Goal: Transaction & Acquisition: Purchase product/service

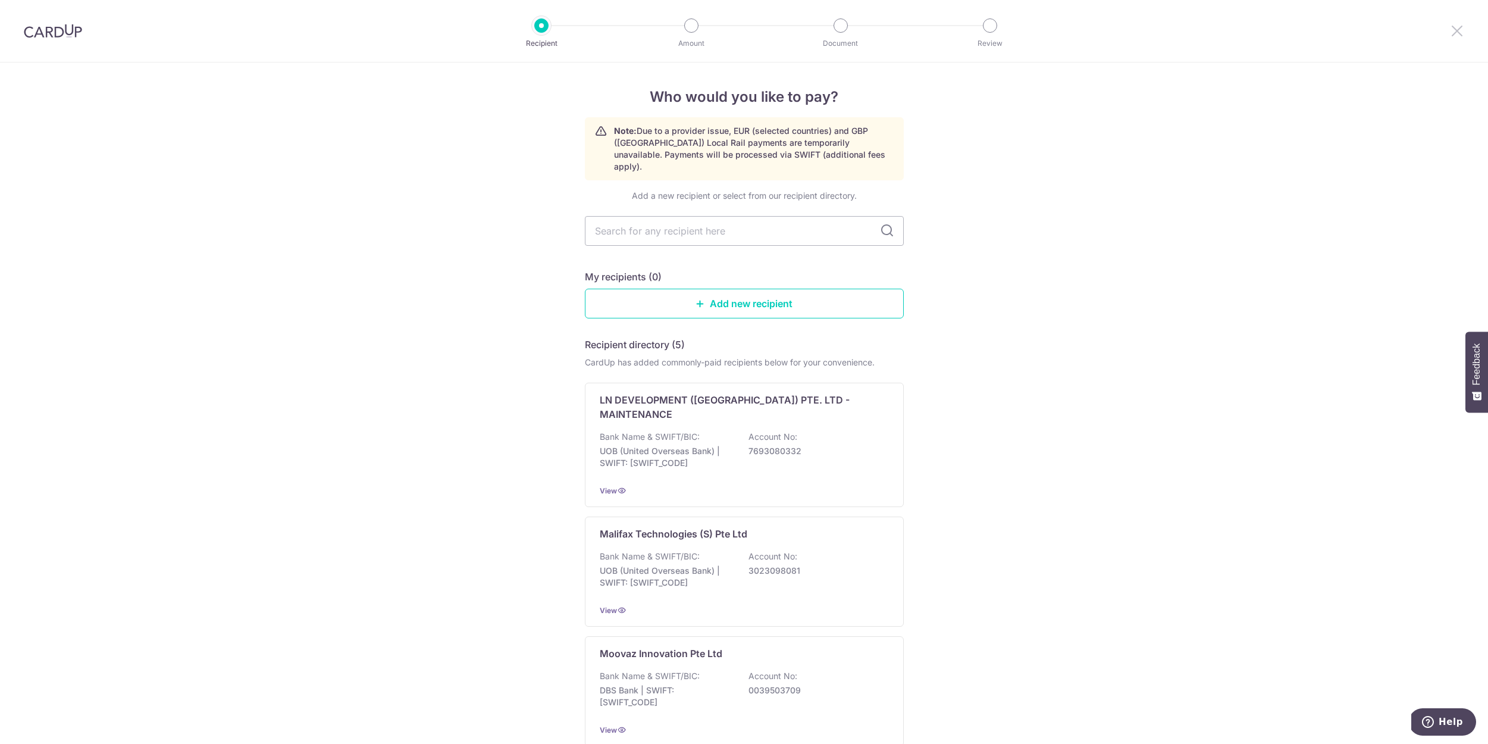
click at [1452, 35] on icon at bounding box center [1457, 30] width 14 height 15
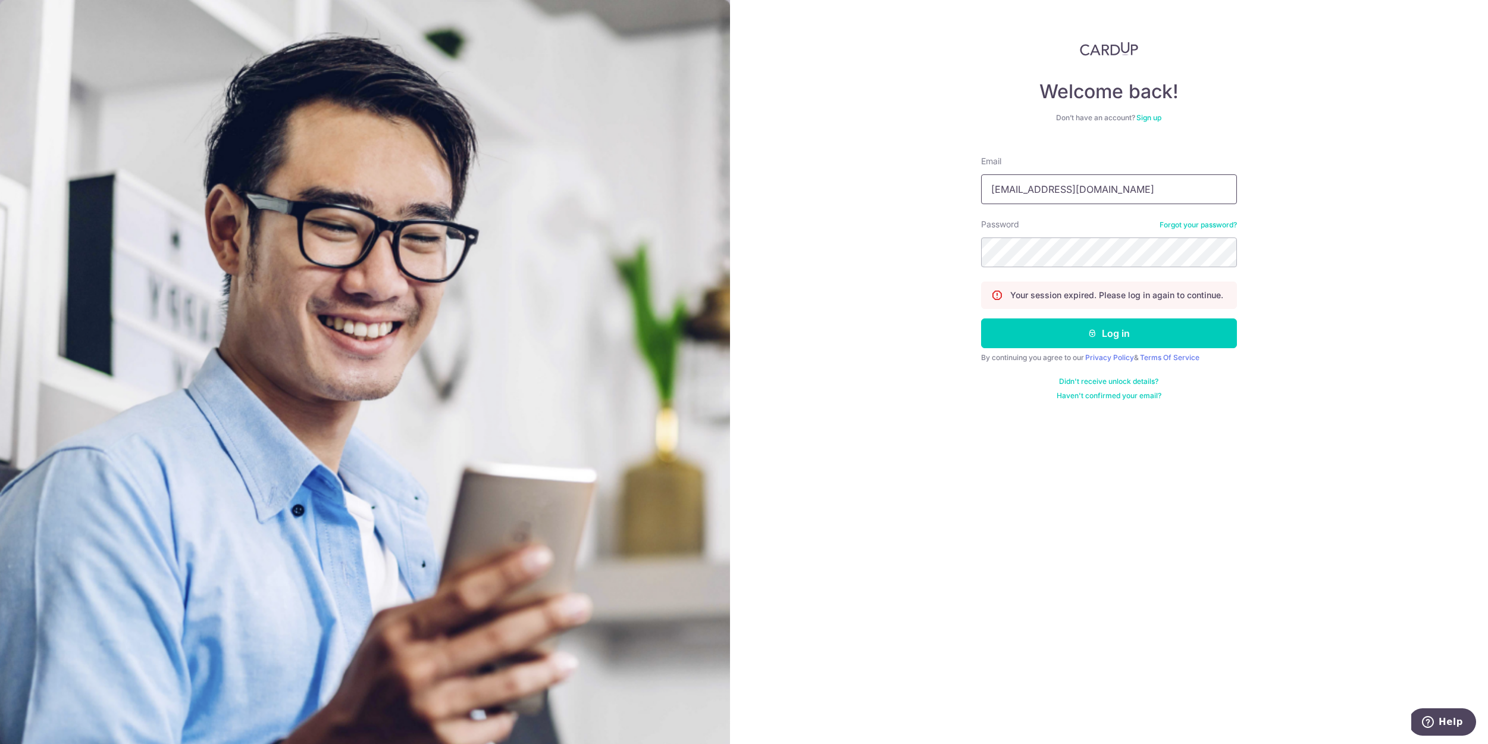
type input "[EMAIL_ADDRESS][DOMAIN_NAME]"
click at [1109, 333] on button "Log in" at bounding box center [1109, 333] width 256 height 30
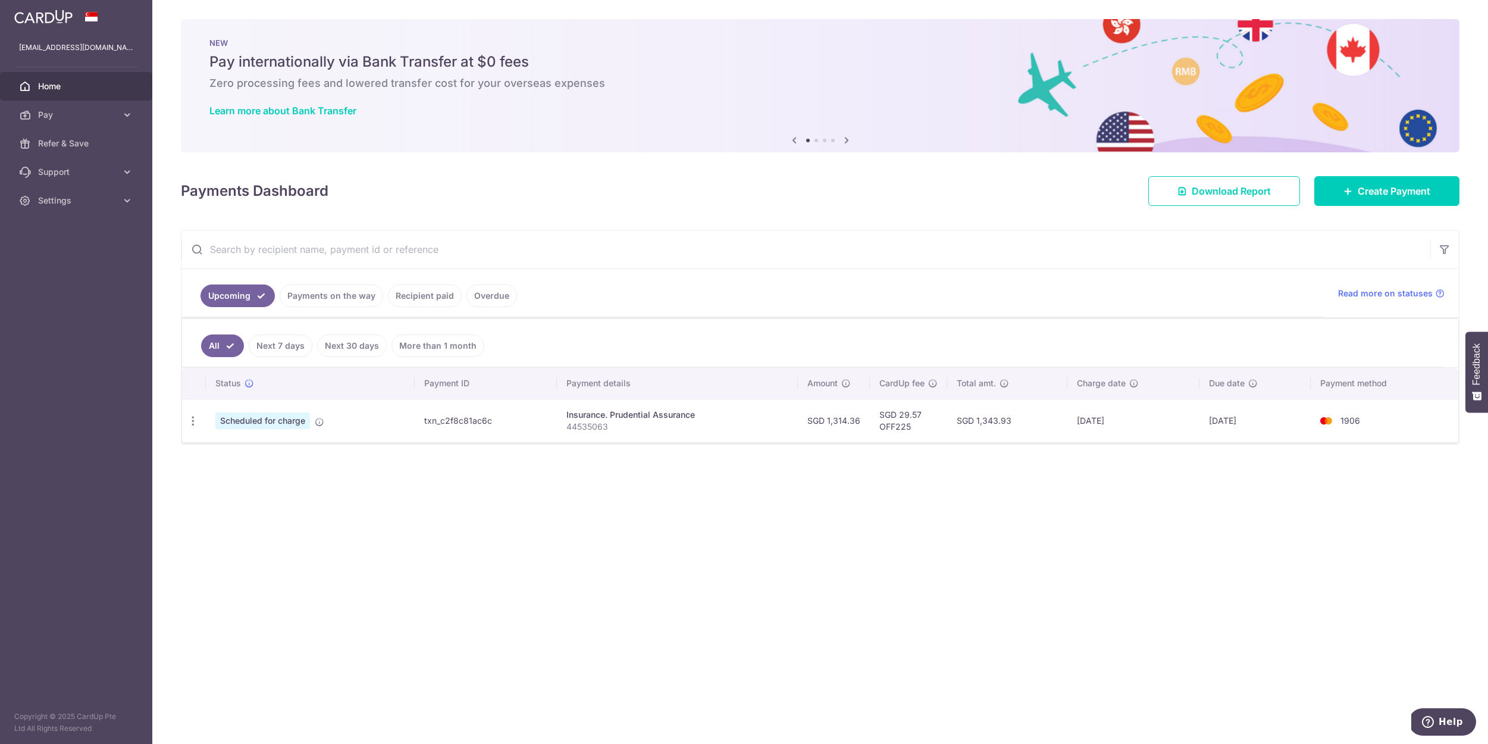
click at [314, 295] on link "Payments on the way" at bounding box center [332, 295] width 104 height 23
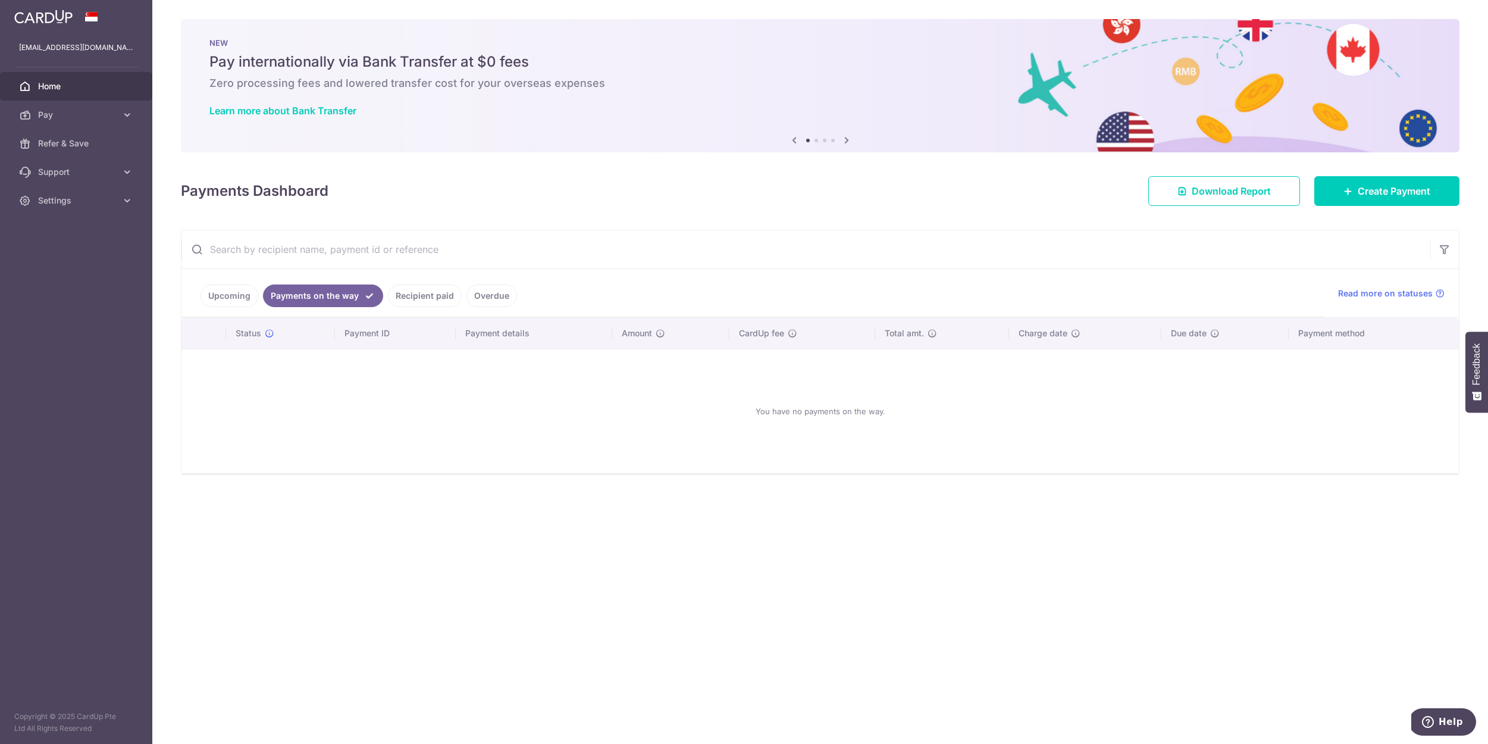
click at [394, 295] on link "Recipient paid" at bounding box center [425, 295] width 74 height 23
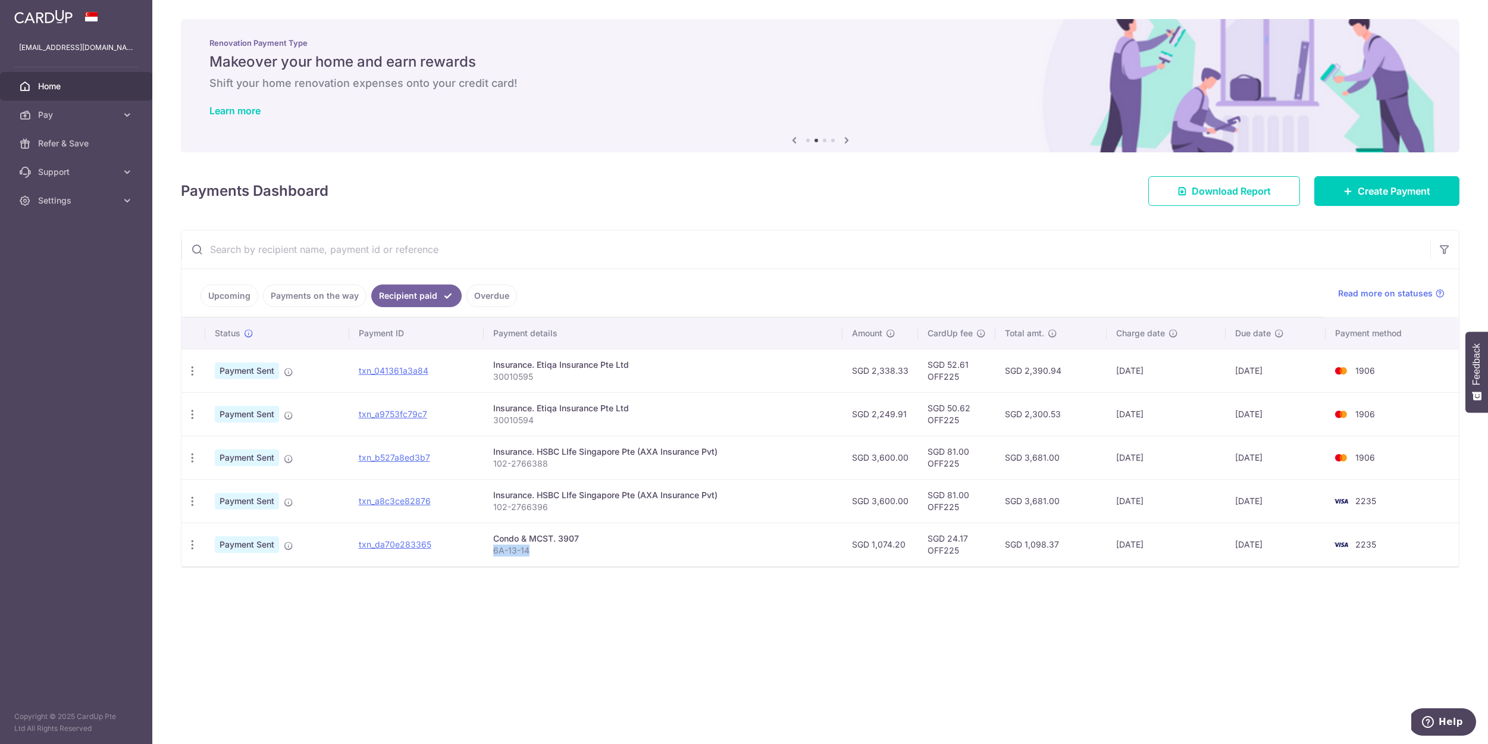
drag, startPoint x: 496, startPoint y: 550, endPoint x: 545, endPoint y: 550, distance: 49.4
click at [545, 550] on p "6A-13-14" at bounding box center [662, 550] width 339 height 12
click at [234, 292] on link "Upcoming" at bounding box center [230, 295] width 58 height 23
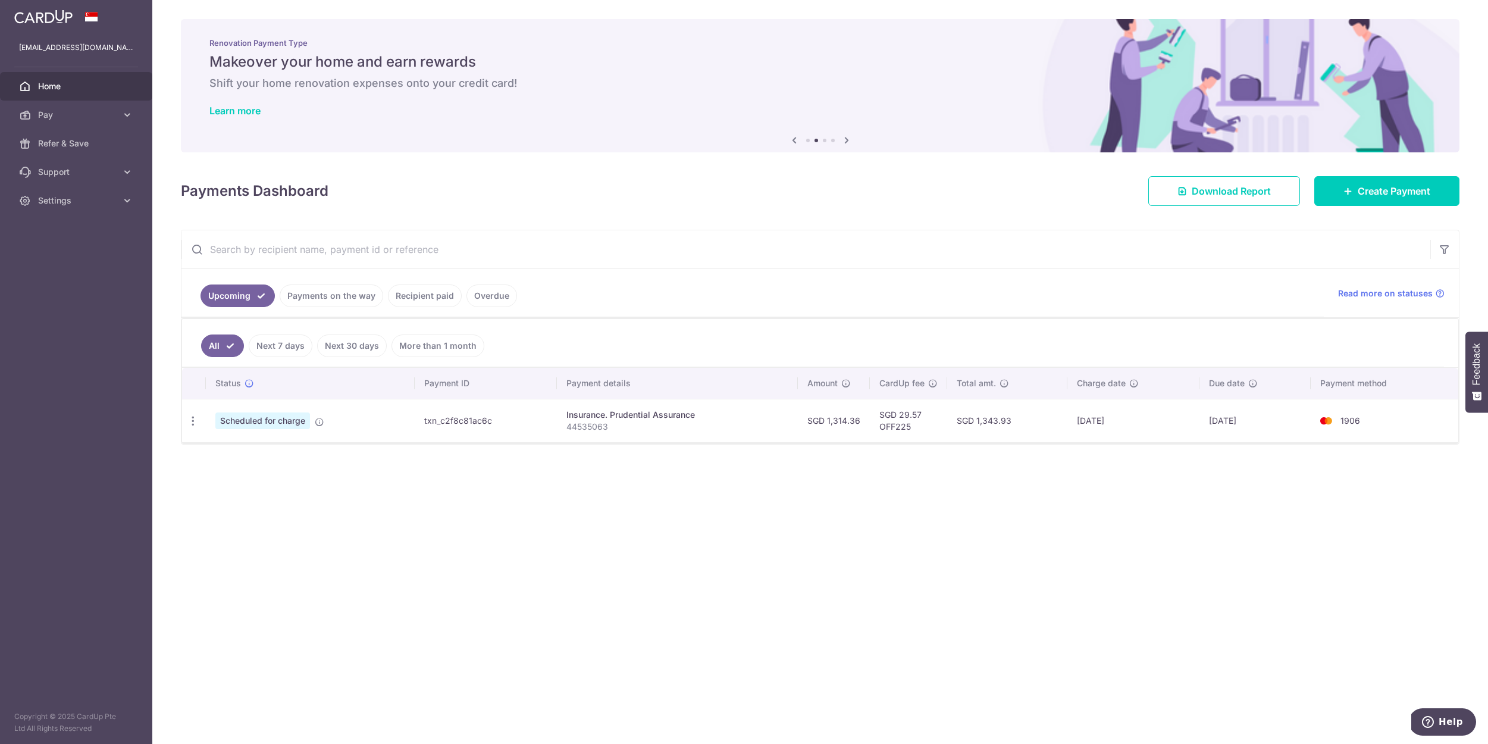
click at [323, 295] on link "Payments on the way" at bounding box center [332, 295] width 104 height 23
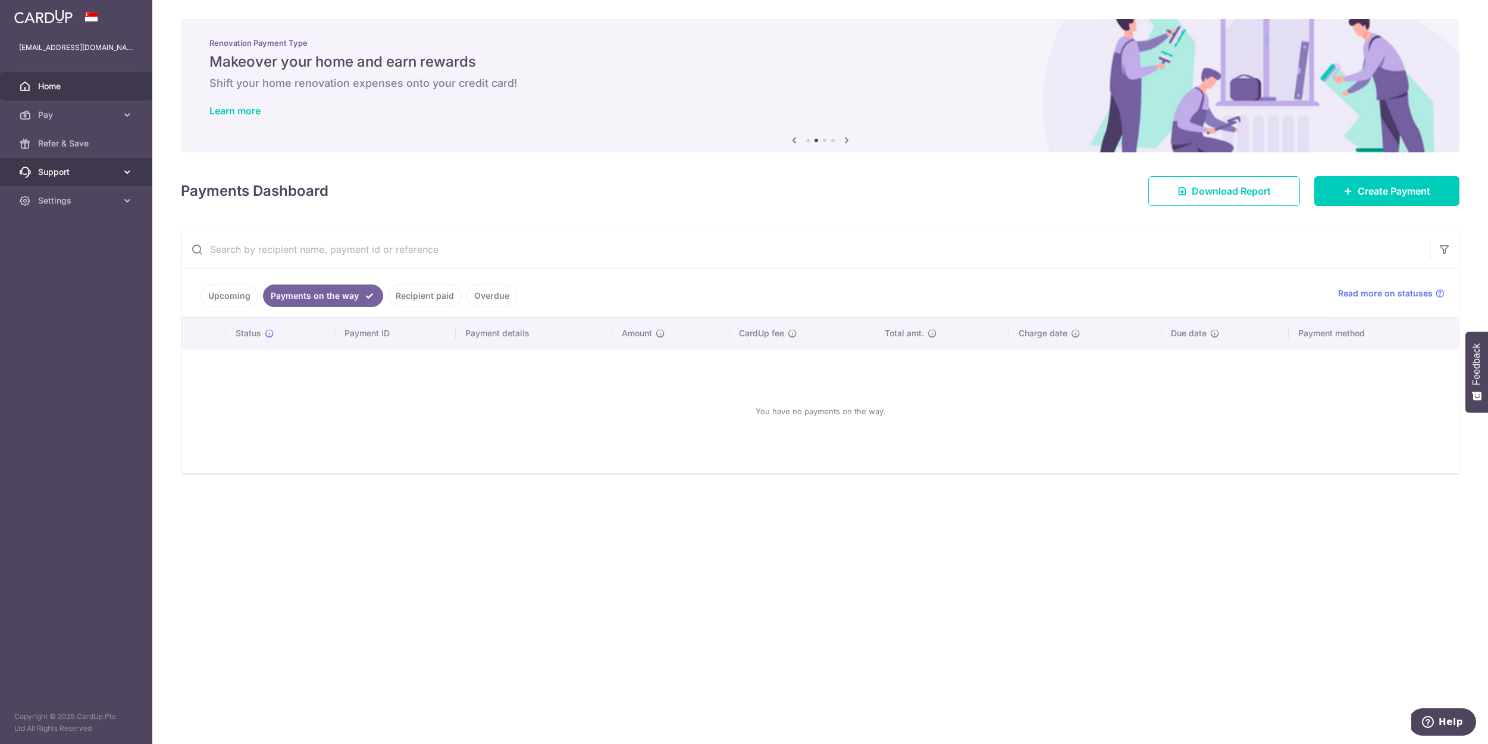
click at [130, 172] on icon at bounding box center [127, 172] width 12 height 12
click at [91, 209] on link "FAQ" at bounding box center [76, 200] width 152 height 29
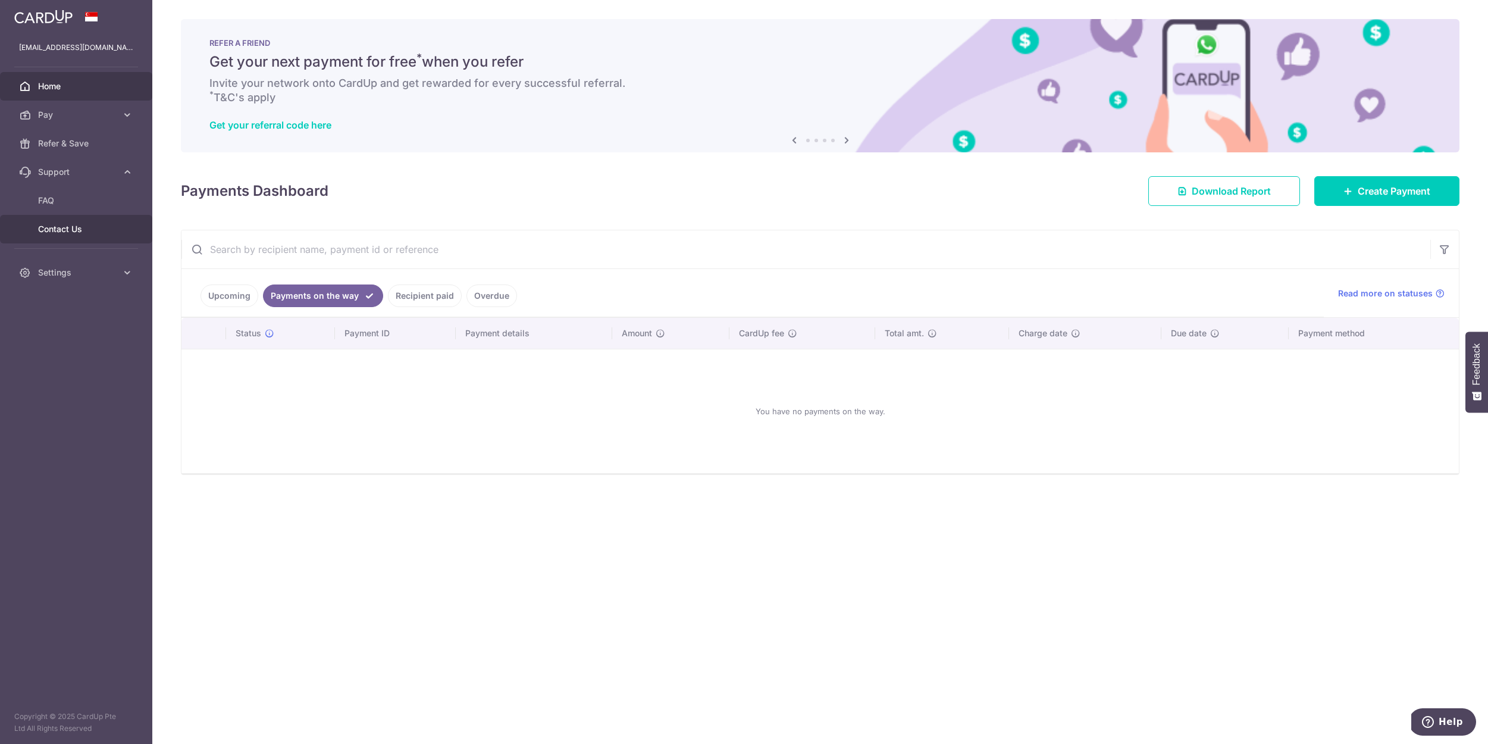
click at [63, 236] on link "Contact Us" at bounding box center [76, 229] width 152 height 29
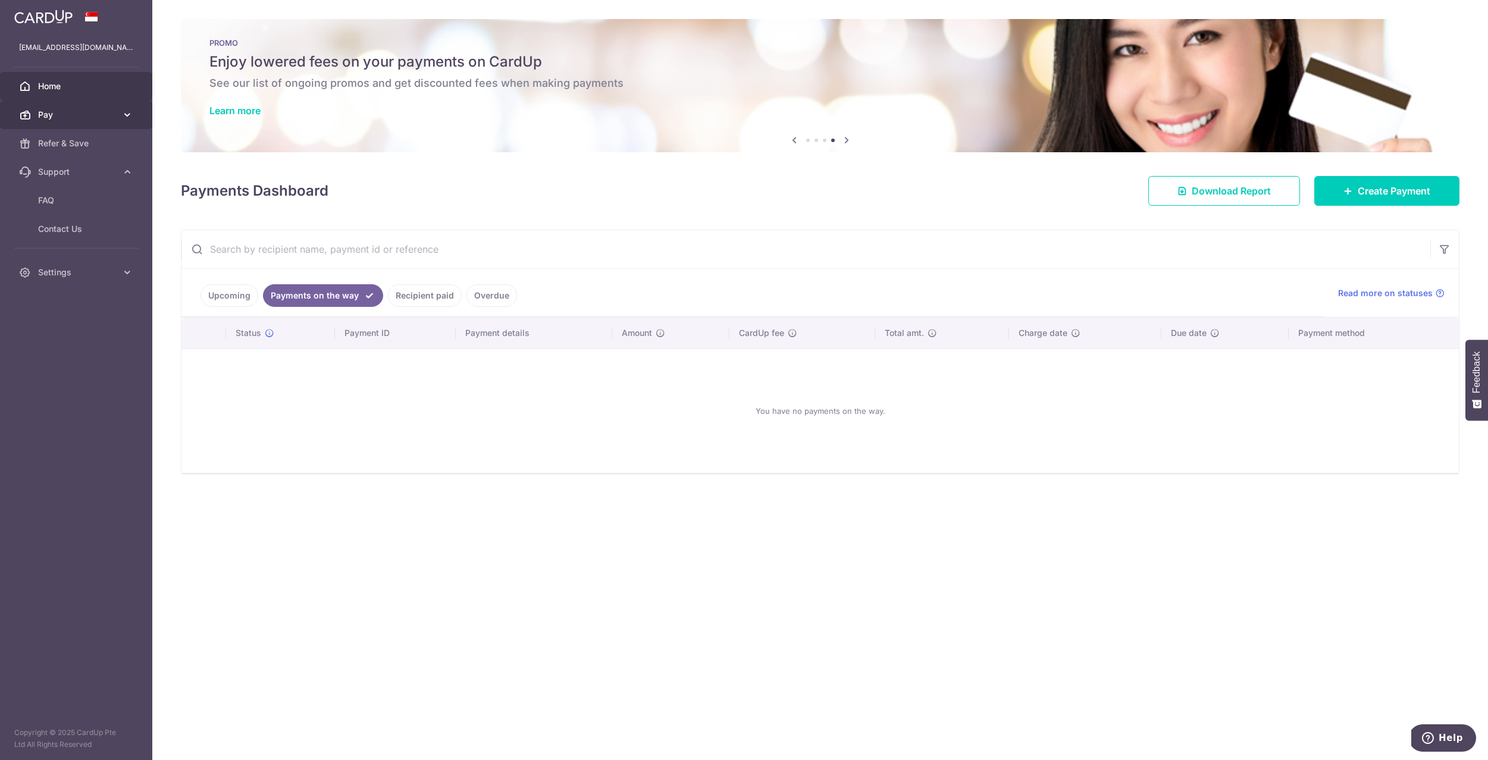
click at [82, 114] on span "Pay" at bounding box center [77, 115] width 79 height 12
click at [70, 150] on link "Payments" at bounding box center [76, 143] width 152 height 29
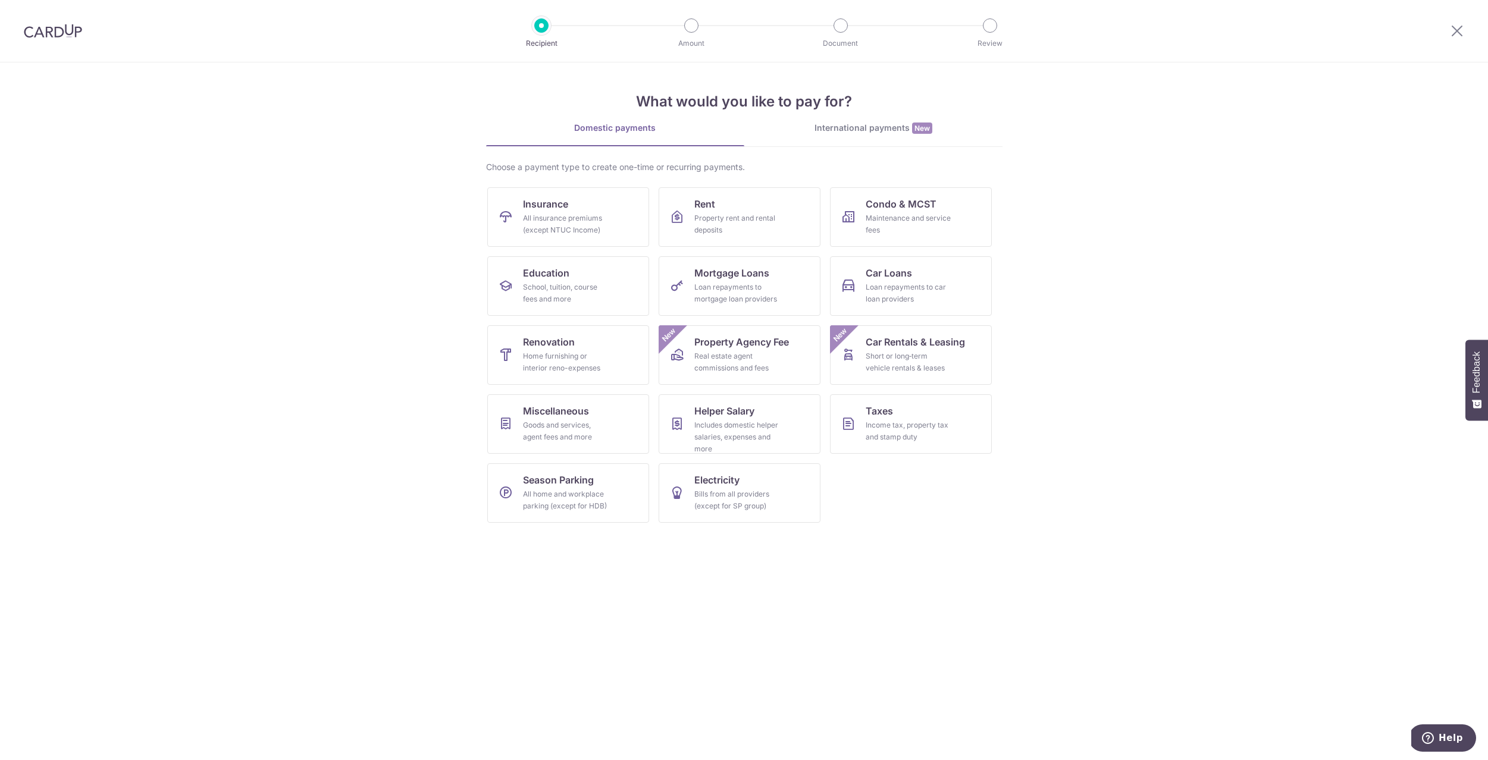
click at [48, 26] on img at bounding box center [53, 31] width 58 height 14
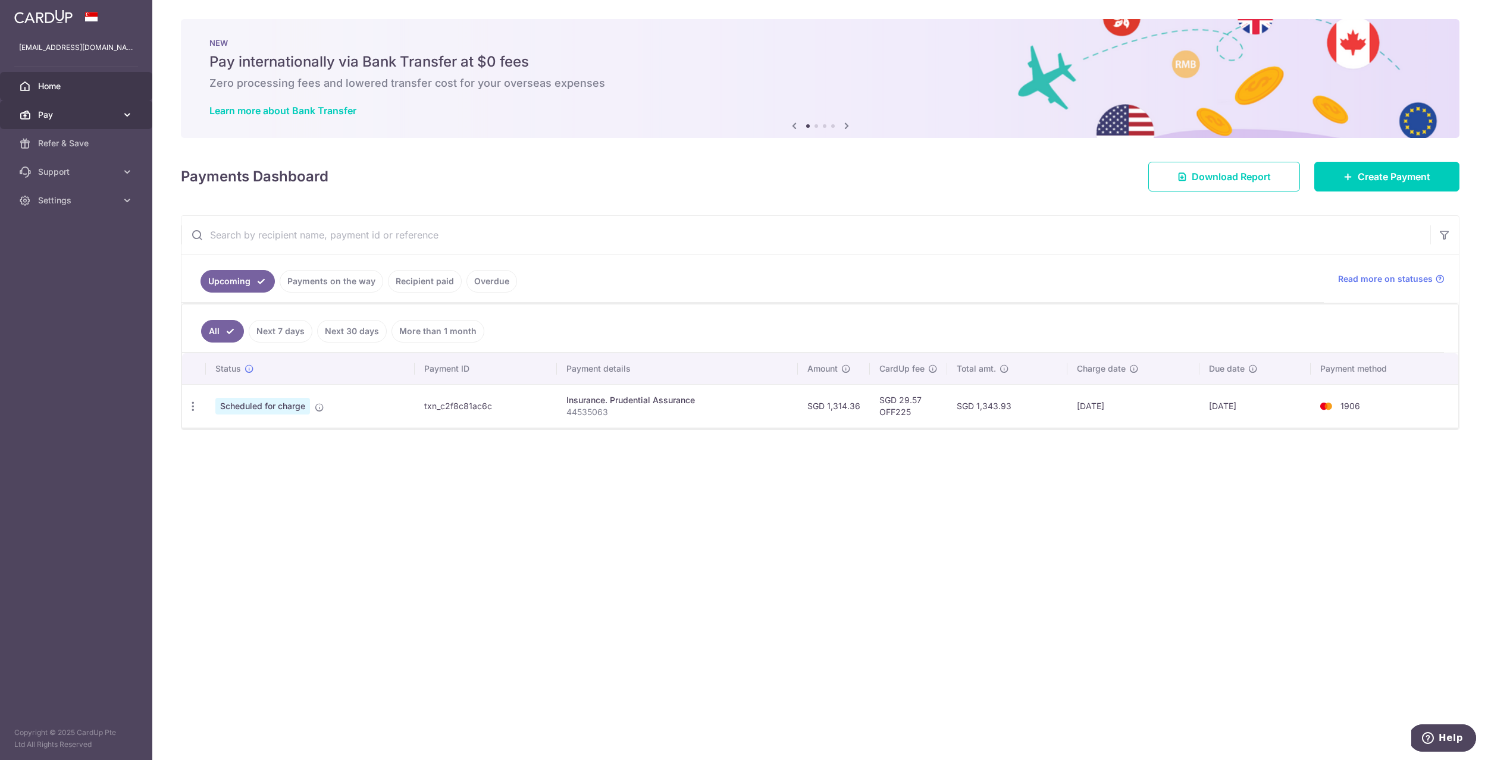
click at [70, 117] on span "Pay" at bounding box center [77, 115] width 79 height 12
click at [66, 174] on span "Recipients" at bounding box center [77, 172] width 79 height 12
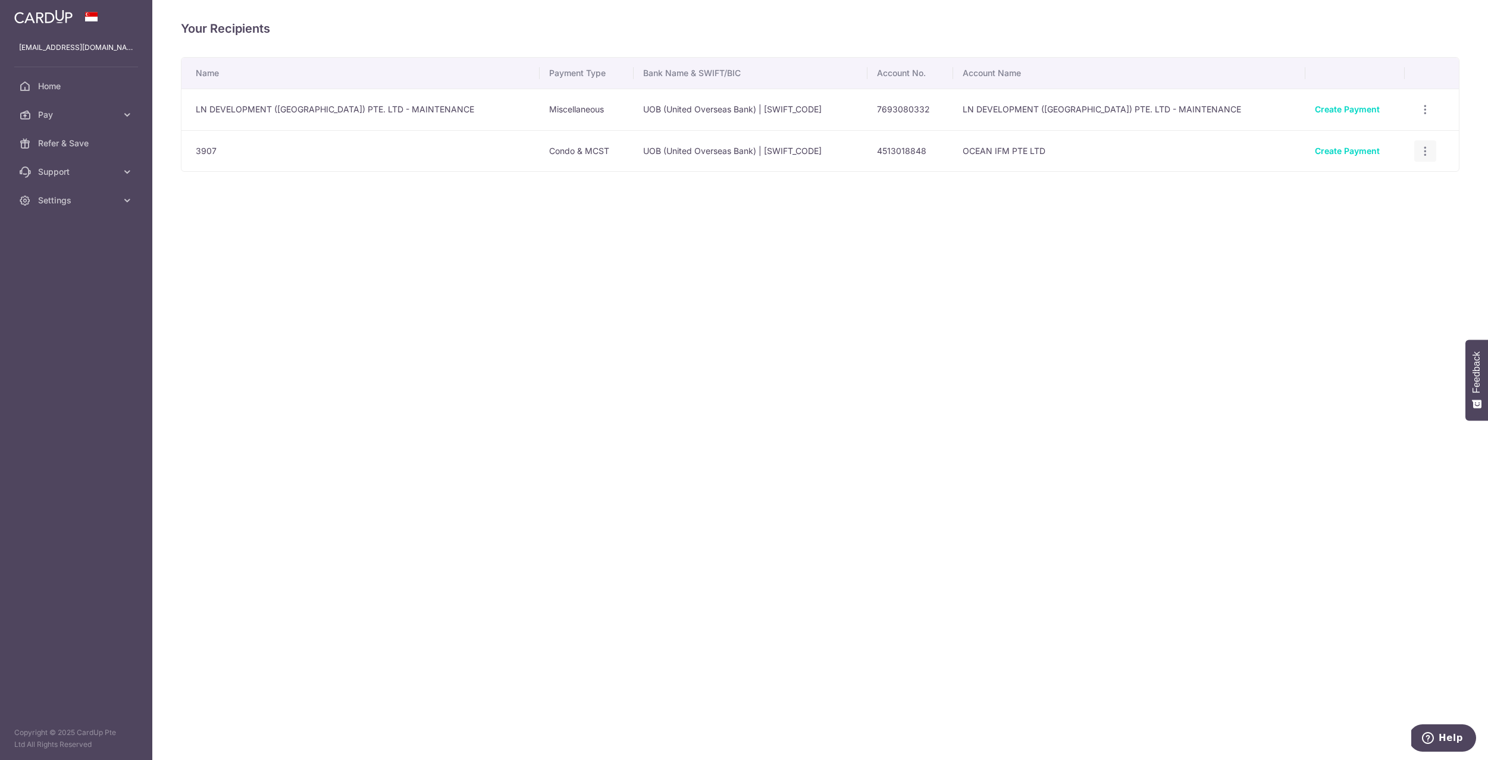
click at [1421, 152] on icon "button" at bounding box center [1425, 151] width 12 height 12
click at [1360, 150] on link "Create Payment" at bounding box center [1347, 151] width 65 height 10
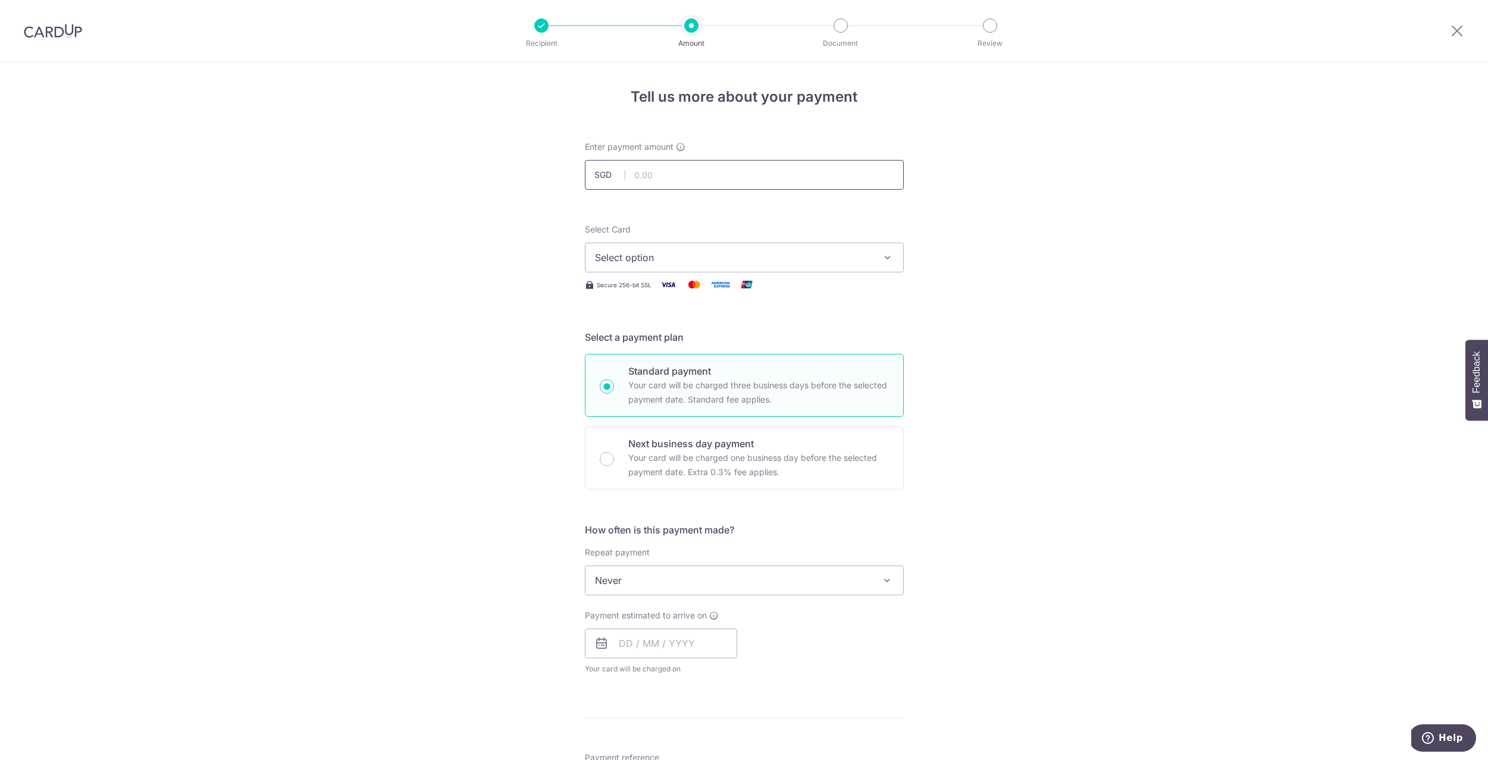
click at [753, 180] on input "text" at bounding box center [744, 175] width 319 height 30
type input "1,074.20"
click at [769, 257] on span "Select option" at bounding box center [733, 258] width 277 height 14
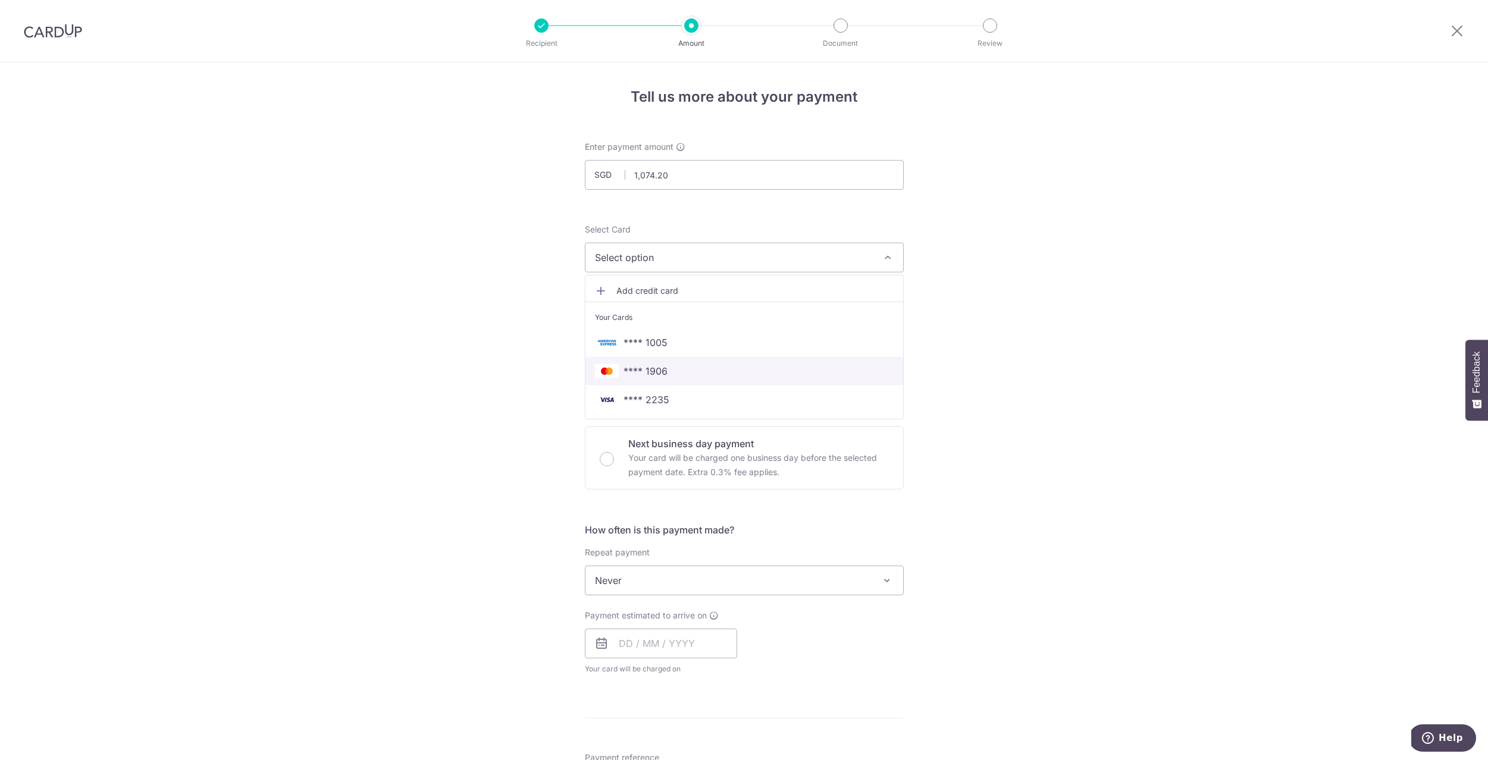
click at [739, 374] on span "**** 1906" at bounding box center [744, 371] width 299 height 14
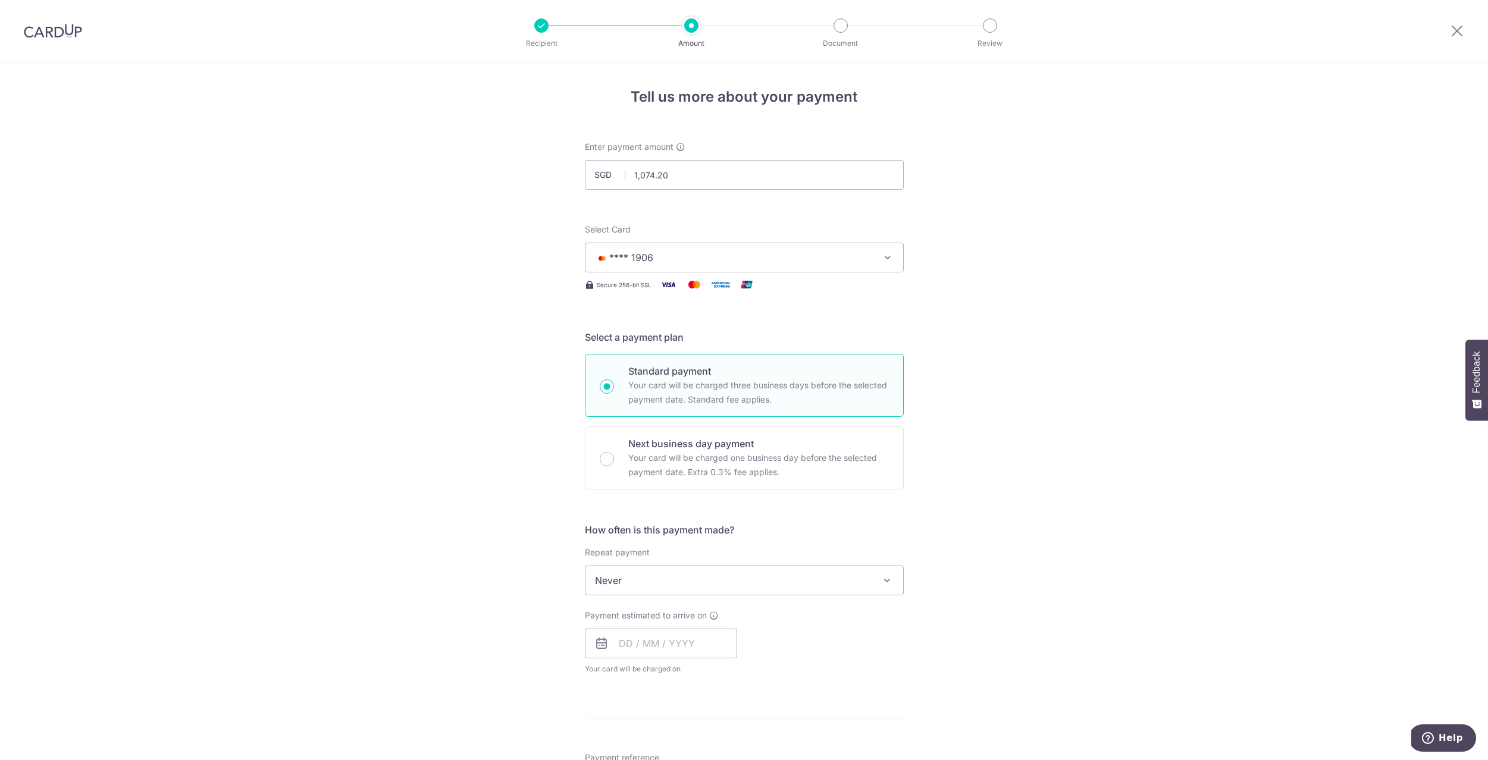
click at [1049, 471] on div "Tell us more about your payment Enter payment amount SGD 1,074.20 1074.20 Selec…" at bounding box center [744, 600] width 1488 height 1076
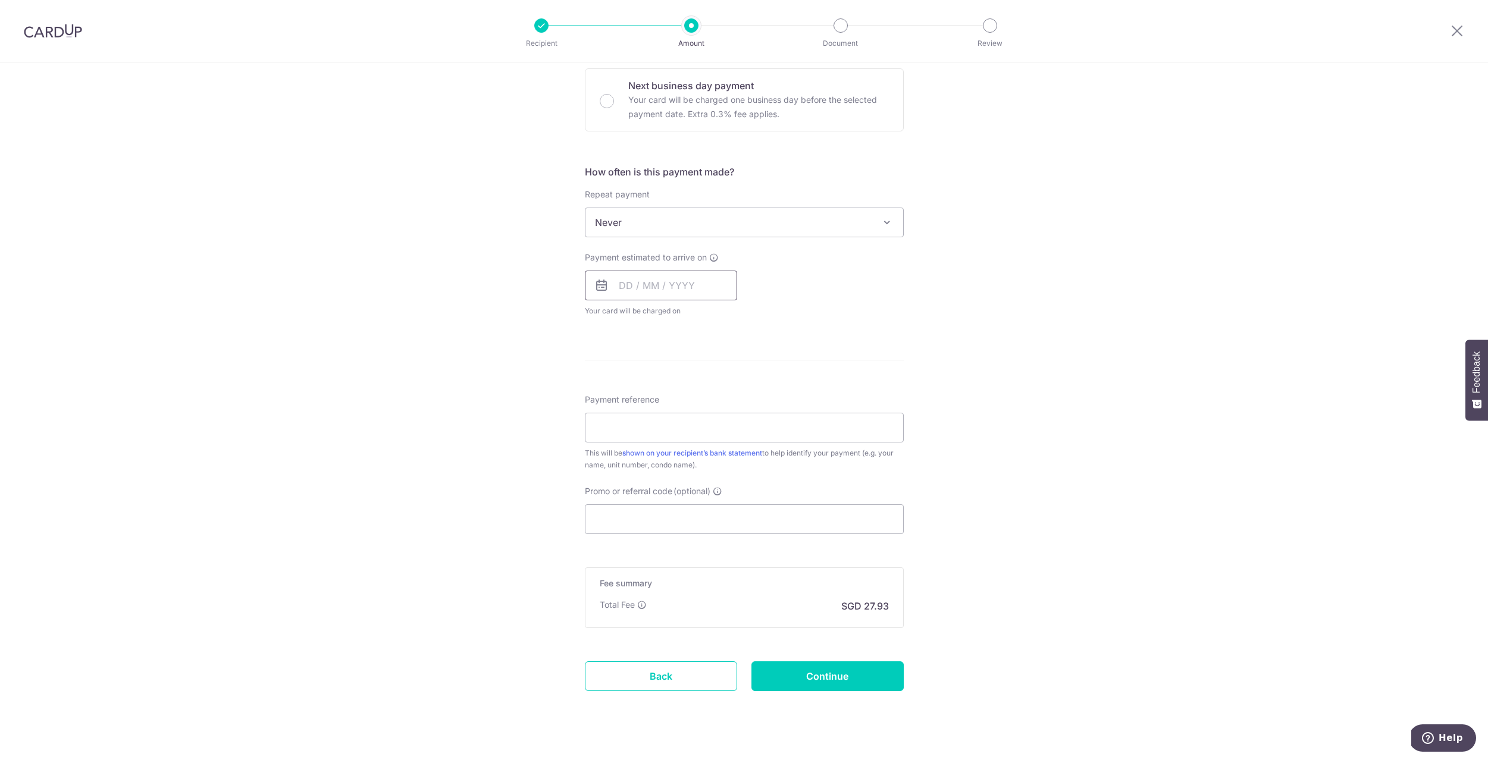
click at [694, 283] on input "text" at bounding box center [661, 286] width 152 height 30
click at [703, 394] on link "9" at bounding box center [704, 393] width 19 height 19
type input "[DATE]"
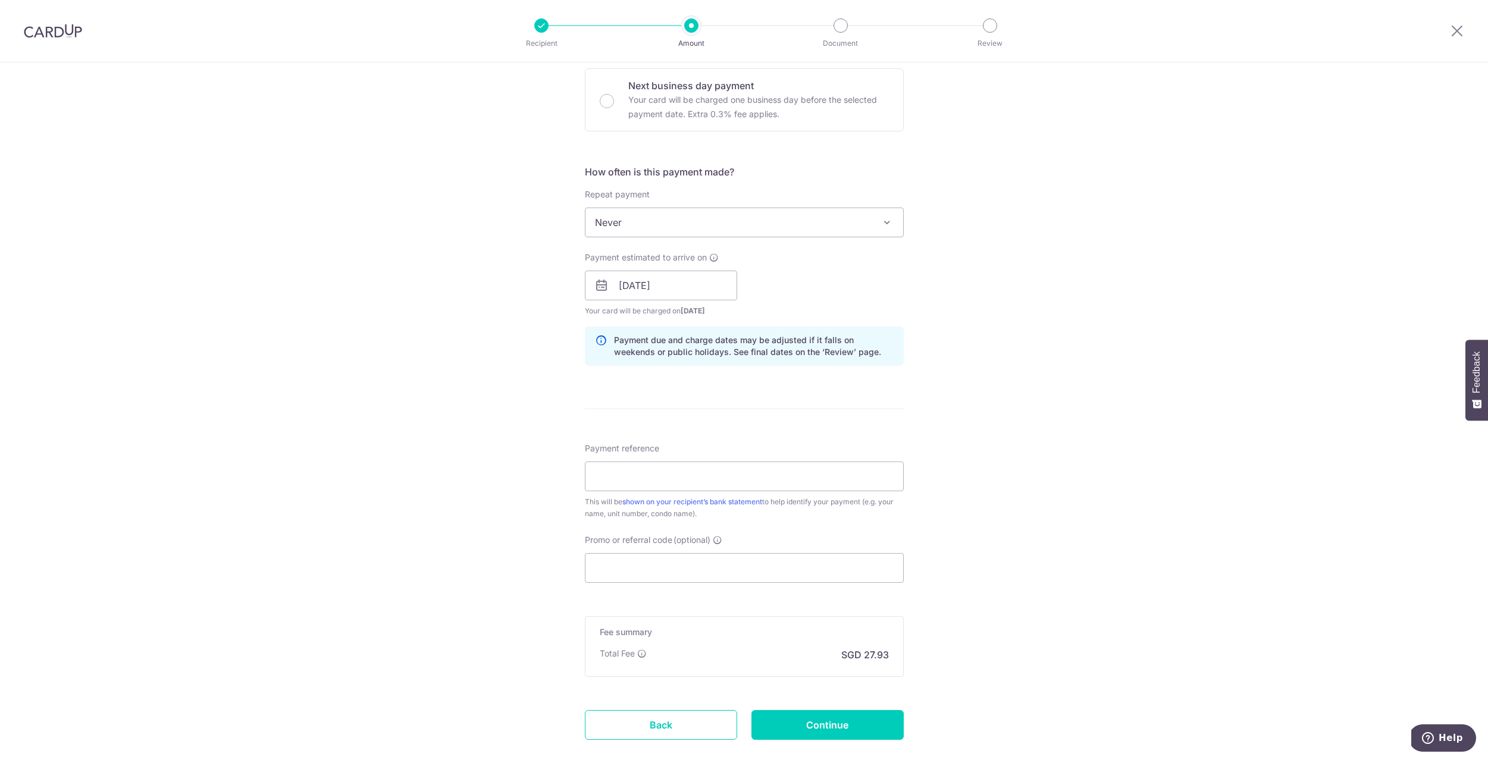
click at [962, 409] on div "Tell us more about your payment Enter payment amount SGD 1,074.20 1074.20 Selec…" at bounding box center [744, 266] width 1488 height 1125
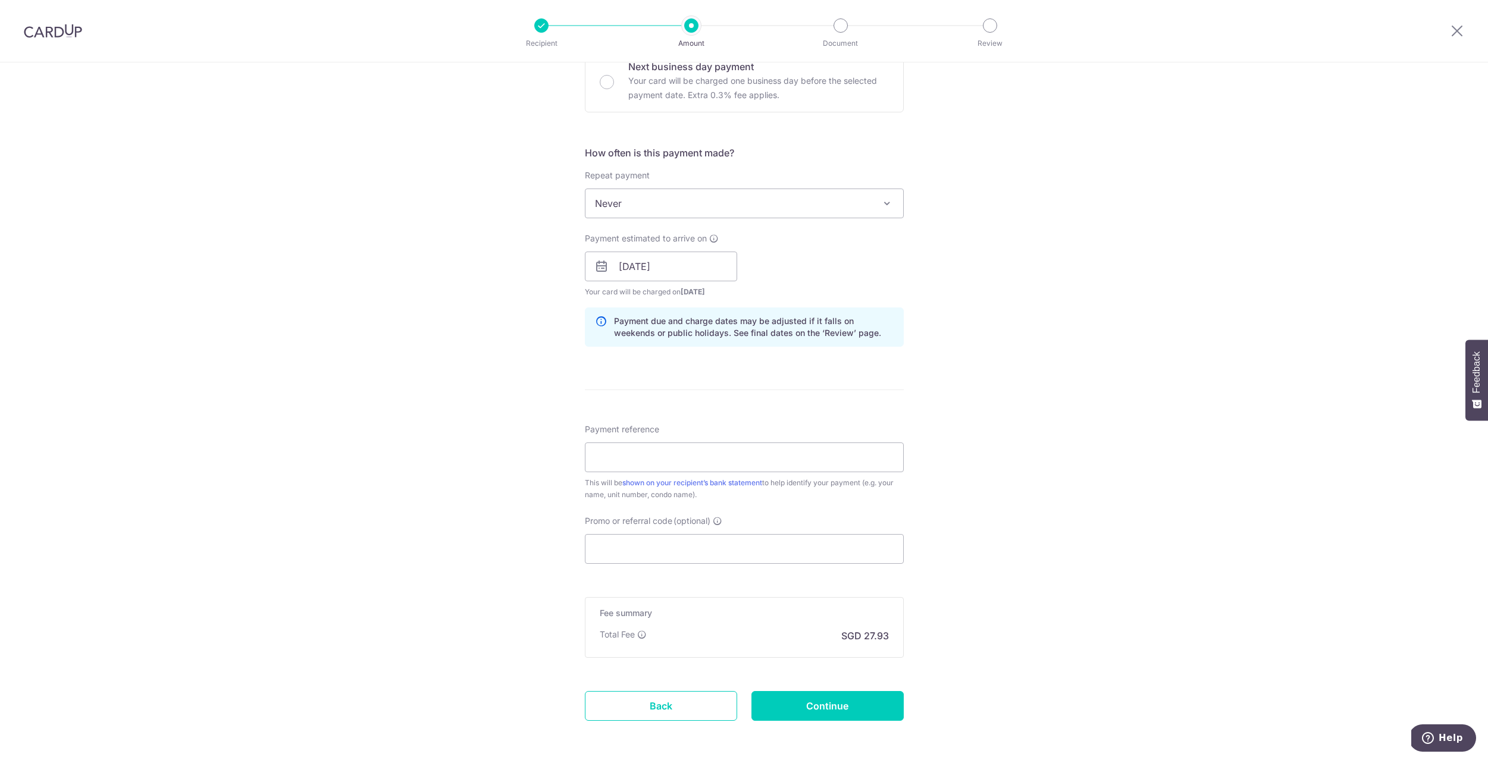
scroll to position [427, 0]
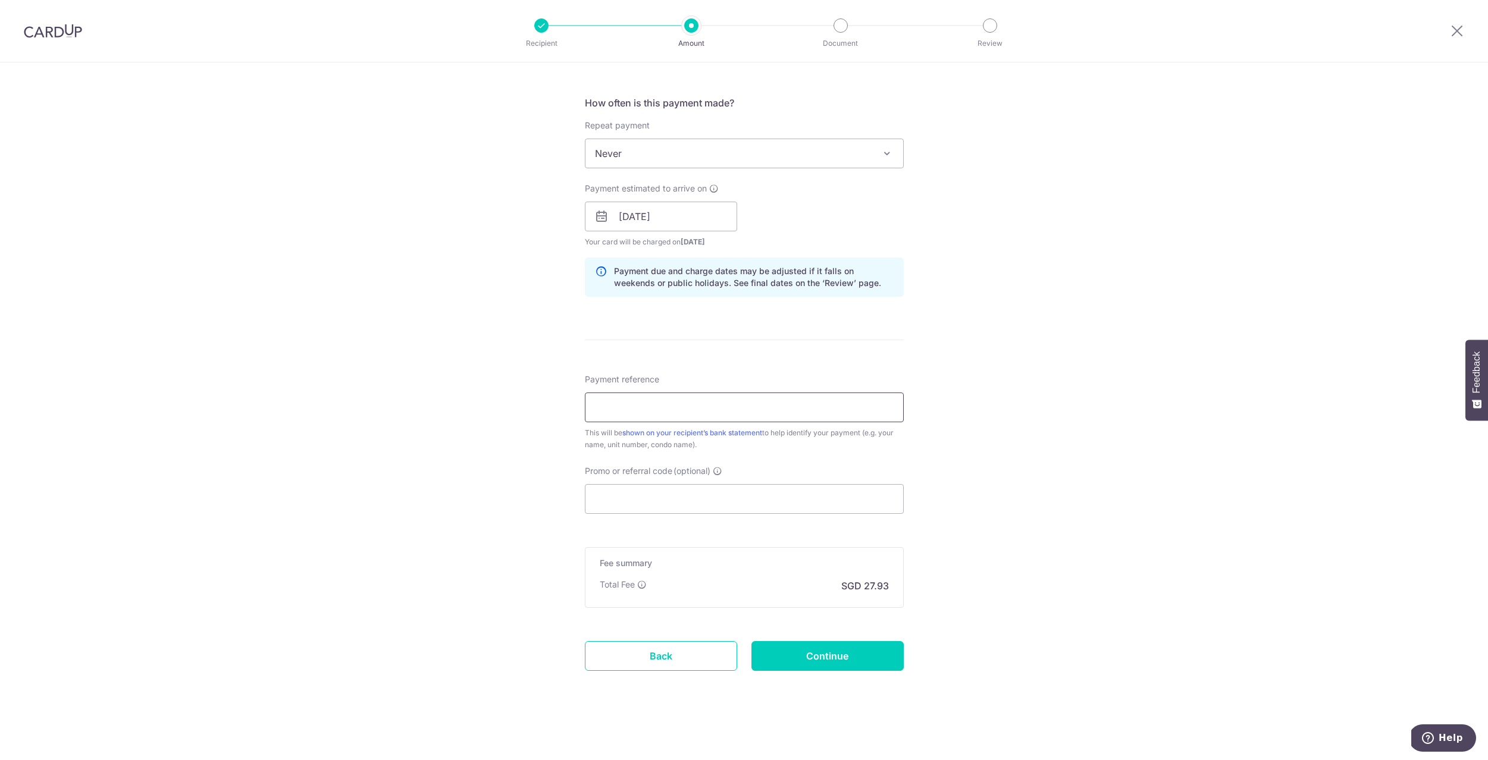
drag, startPoint x: 784, startPoint y: 406, endPoint x: 772, endPoint y: 399, distance: 13.1
click at [784, 406] on input "Payment reference" at bounding box center [744, 408] width 319 height 30
type input "1"
click at [630, 409] on input "6A UNIT13-14" at bounding box center [744, 408] width 319 height 30
drag, startPoint x: 628, startPoint y: 409, endPoint x: 610, endPoint y: 409, distance: 18.4
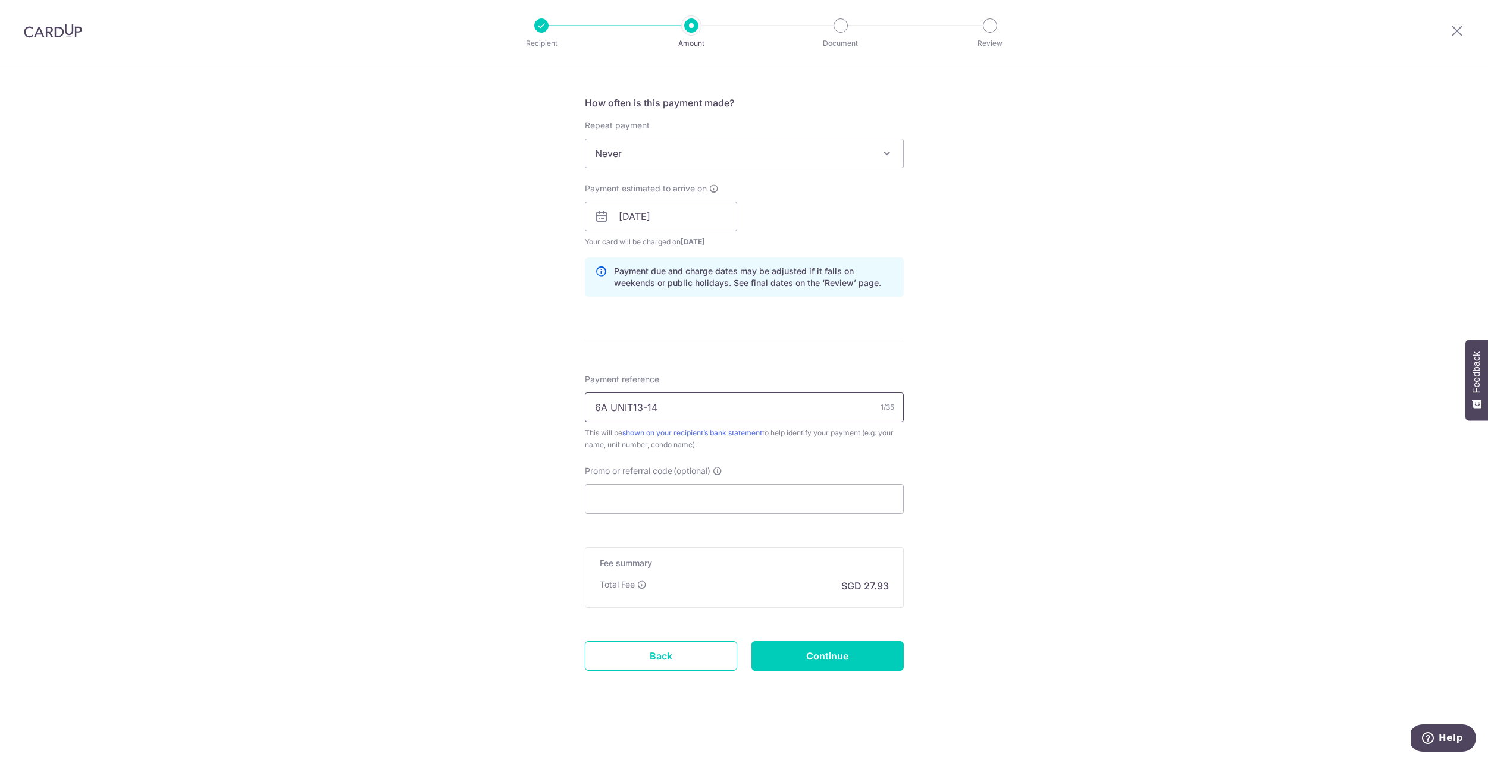
click at [607, 409] on input "6A UNIT13-14" at bounding box center [744, 408] width 319 height 30
drag, startPoint x: 608, startPoint y: 408, endPoint x: 706, endPoint y: 411, distance: 98.8
click at [608, 408] on input "6A -13-14" at bounding box center [744, 408] width 319 height 30
type input "6A-13-14"
drag, startPoint x: 1050, startPoint y: 471, endPoint x: 1064, endPoint y: 473, distance: 13.9
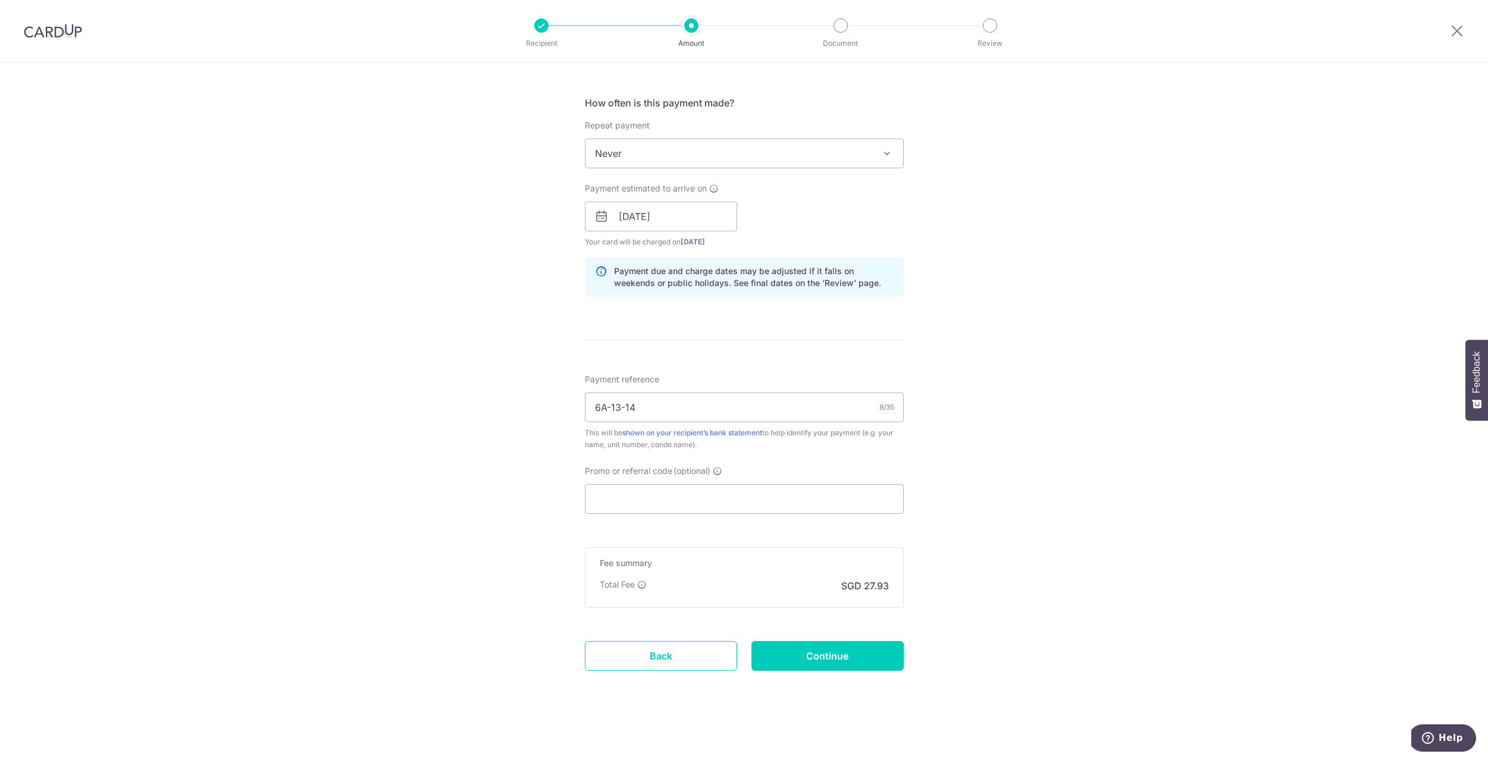
click at [1051, 471] on div "Tell us more about your payment Enter payment amount SGD 1,074.20 1074.20 Selec…" at bounding box center [744, 197] width 1488 height 1125
click at [796, 494] on input "Promo or referral code (optional)" at bounding box center [744, 499] width 319 height 30
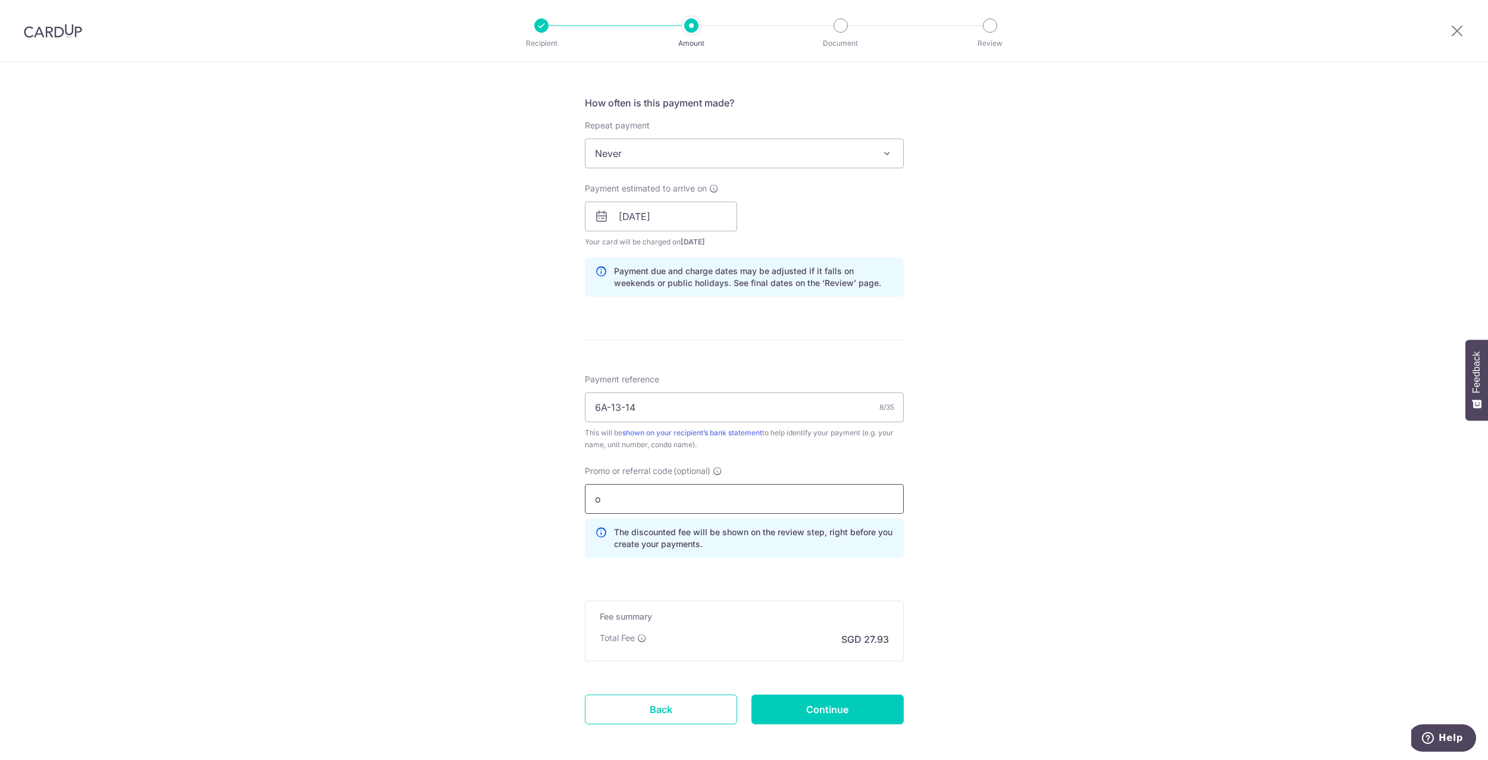
type input "oFF225"
click at [844, 709] on input "Continue" at bounding box center [828, 710] width 152 height 30
